Goal: Information Seeking & Learning: Learn about a topic

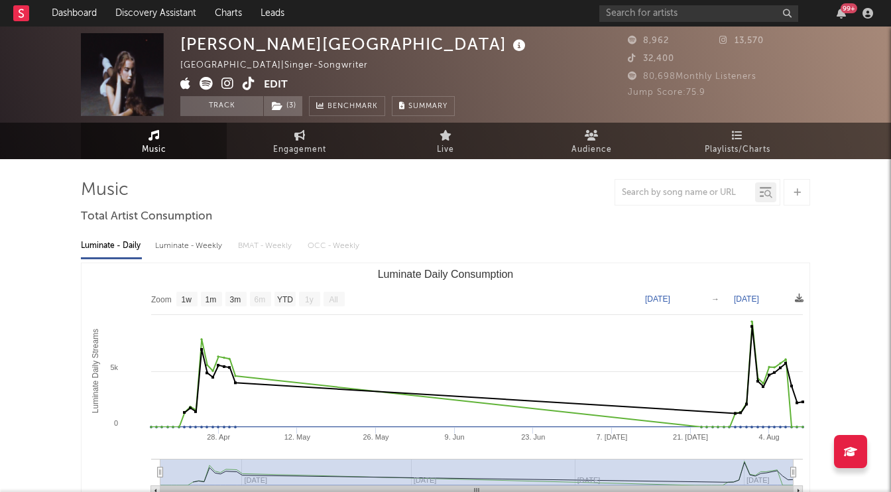
select select "1w"
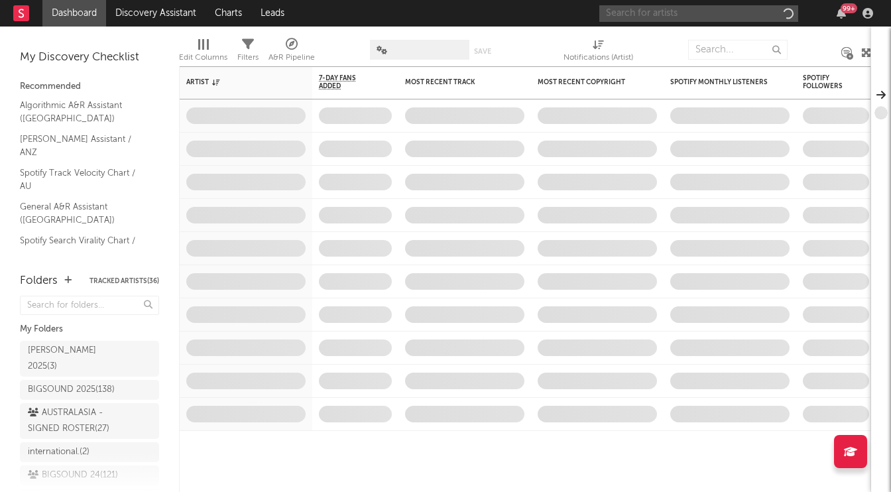
click at [656, 12] on input "text" at bounding box center [698, 13] width 199 height 17
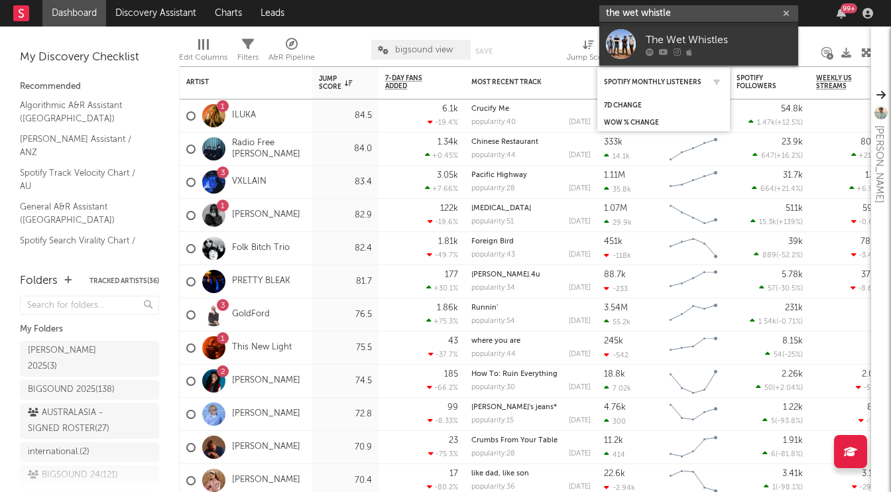
type input "the wet whistle"
click at [670, 75] on div "Spotify Monthly Listeners" at bounding box center [663, 82] width 119 height 26
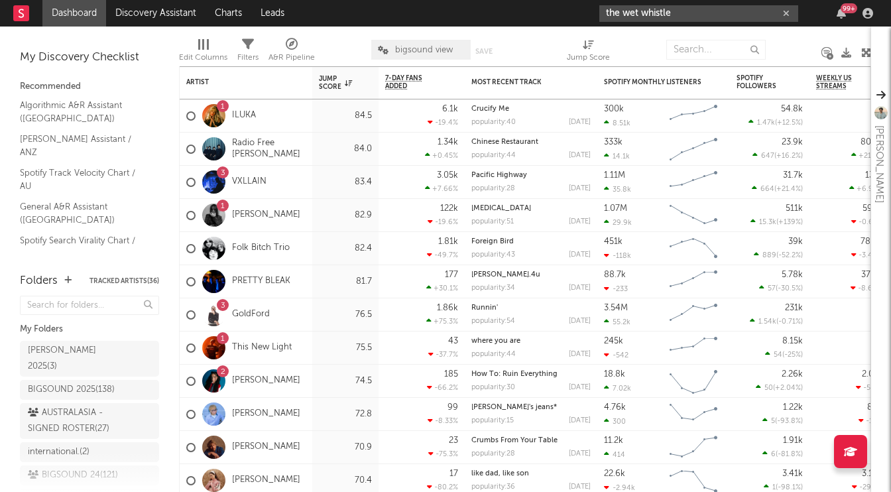
click at [673, 14] on input "the wet whistle" at bounding box center [698, 13] width 199 height 17
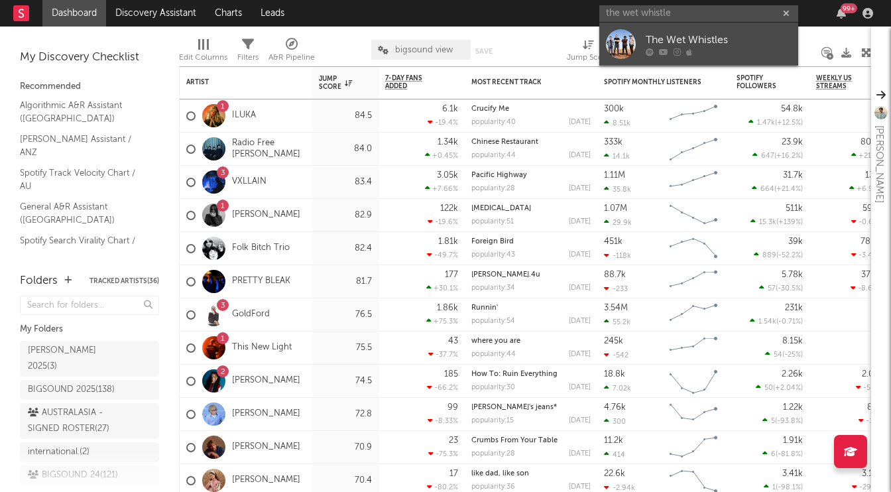
click at [705, 33] on div "The Wet Whistles" at bounding box center [719, 40] width 146 height 16
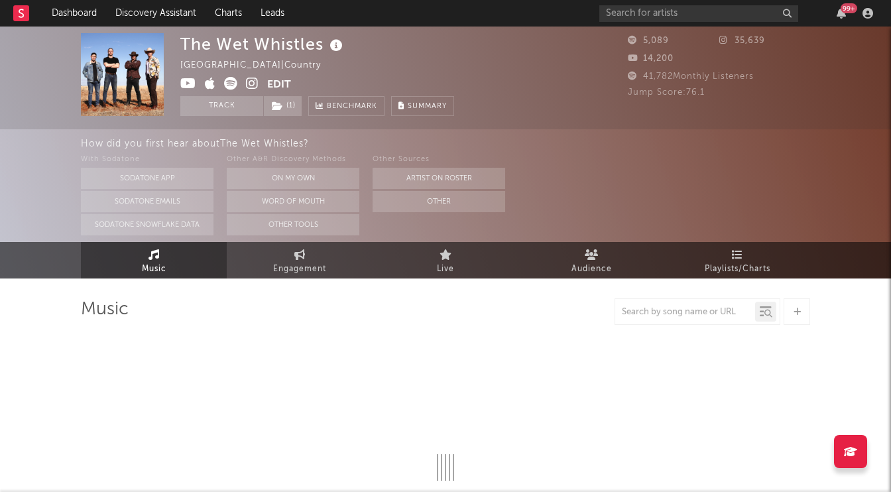
select select "6m"
